Goal: Task Accomplishment & Management: Manage account settings

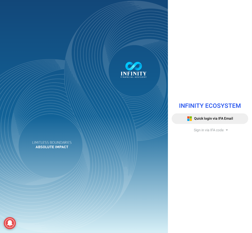
click at [198, 130] on span "Sign in via IFA code" at bounding box center [209, 129] width 30 height 5
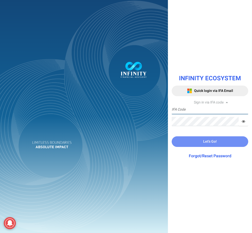
type input "IFA0052"
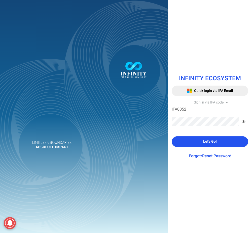
click at [199, 141] on button "Let's Go!" at bounding box center [210, 141] width 77 height 11
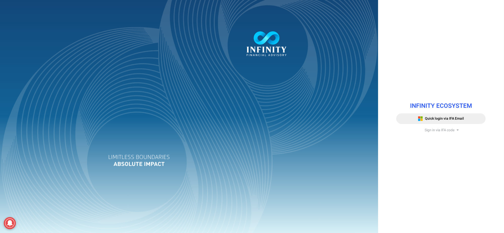
click at [443, 128] on span "Sign in via IFA code" at bounding box center [440, 129] width 30 height 5
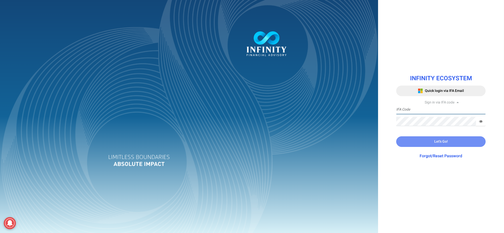
type input "IFA0052"
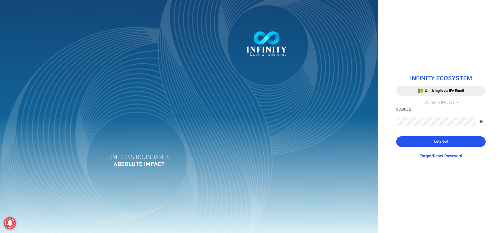
click at [432, 143] on button "Let's Go!" at bounding box center [441, 141] width 89 height 11
